Goal: Information Seeking & Learning: Find specific fact

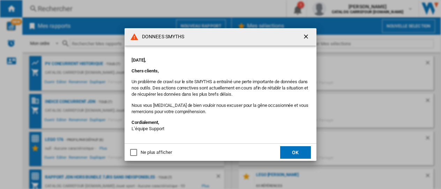
click at [289, 152] on button "OK" at bounding box center [295, 153] width 31 height 13
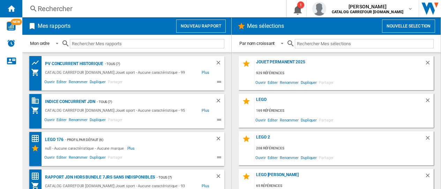
click at [98, 12] on div "Rechercher" at bounding box center [153, 9] width 230 height 10
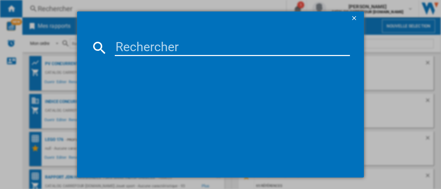
click at [120, 45] on input at bounding box center [232, 47] width 235 height 17
paste input "5702017415956"
type input "5702017415956"
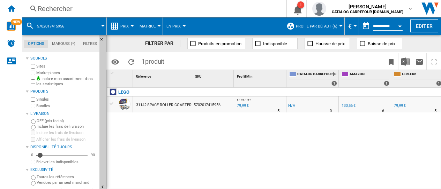
click at [45, 73] on label "Marketplaces" at bounding box center [66, 72] width 60 height 5
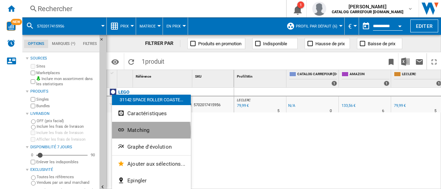
click at [139, 132] on span "Matching" at bounding box center [138, 130] width 22 height 6
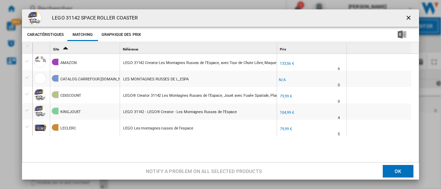
click at [29, 61] on div "Product popup" at bounding box center [27, 61] width 7 height 6
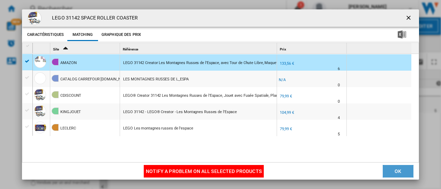
click at [384, 171] on button "OK" at bounding box center [398, 171] width 31 height 13
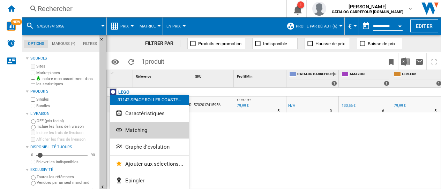
click at [137, 130] on span "Matching" at bounding box center [136, 130] width 22 height 6
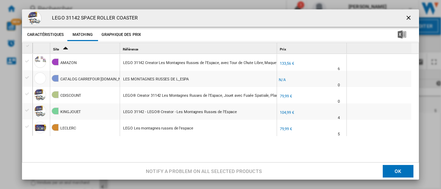
click at [142, 63] on div "LEGO 31142 Creator Les Montagnes Russes de l’Espace, avec Tour de Chute Libre, …" at bounding box center [298, 63] width 351 height 16
click at [28, 60] on div at bounding box center [220, 94] width 441 height 189
drag, startPoint x: 39, startPoint y: 63, endPoint x: 66, endPoint y: 62, distance: 26.5
click at [66, 62] on div at bounding box center [220, 94] width 441 height 189
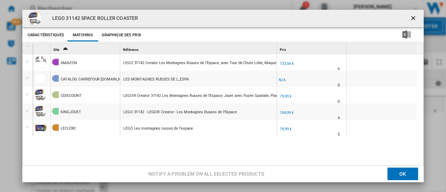
click at [27, 61] on div at bounding box center [223, 96] width 446 height 192
click at [27, 61] on div "Product popup" at bounding box center [27, 62] width 7 height 6
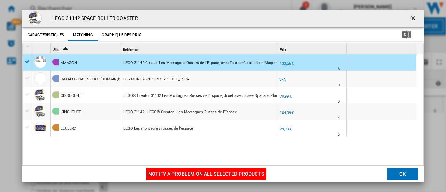
click at [82, 32] on button "Matching" at bounding box center [83, 35] width 31 height 13
click at [396, 174] on button "OK" at bounding box center [403, 174] width 31 height 13
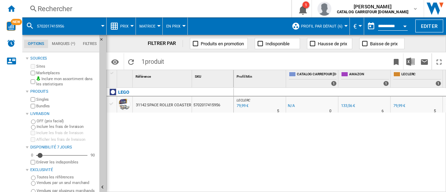
click at [112, 102] on div at bounding box center [111, 104] width 7 height 6
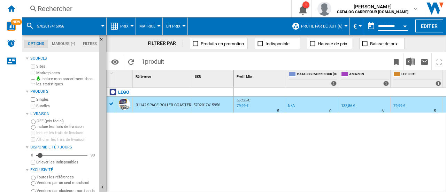
drag, startPoint x: 113, startPoint y: 106, endPoint x: 238, endPoint y: 127, distance: 126.6
click at [258, 136] on div at bounding box center [223, 96] width 446 height 192
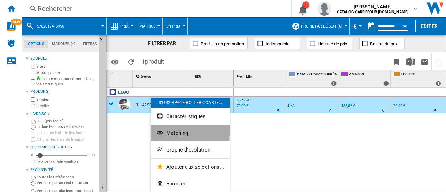
click at [176, 130] on span "Matching" at bounding box center [177, 133] width 22 height 6
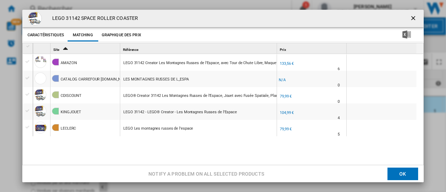
click at [26, 61] on div "Product popup" at bounding box center [27, 62] width 7 height 6
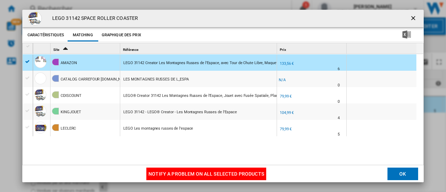
click at [181, 175] on button "Notify a problem on all selected products" at bounding box center [207, 174] width 120 height 13
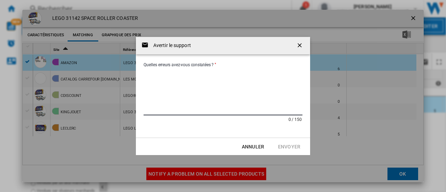
click at [153, 74] on textarea "Quelles erreurs avez-vous constatées ?" at bounding box center [223, 91] width 159 height 47
type textarea "**********"
click at [278, 144] on button "Envoyer" at bounding box center [289, 147] width 31 height 13
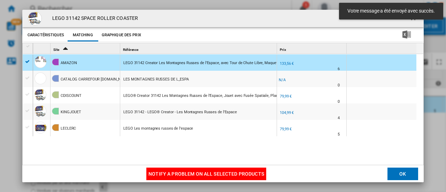
click at [398, 173] on button "OK" at bounding box center [403, 174] width 31 height 13
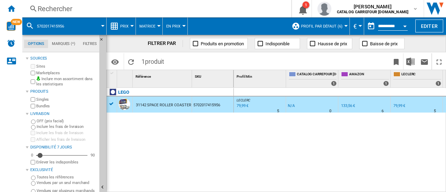
click at [218, 142] on div "LEGO 31142 SPACE ROLLER COASTER 5702017415956" at bounding box center [170, 138] width 127 height 101
click at [154, 104] on div "31142 SPACE ROLLER COASTER" at bounding box center [163, 105] width 55 height 16
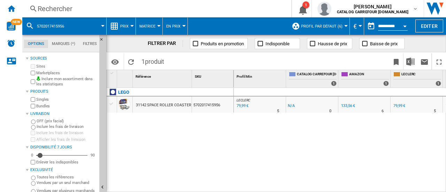
click at [398, 104] on div "79,99 €" at bounding box center [400, 106] width 12 height 5
click at [347, 105] on div "133,56 €" at bounding box center [348, 106] width 14 height 5
